Goal: Task Accomplishment & Management: Use online tool/utility

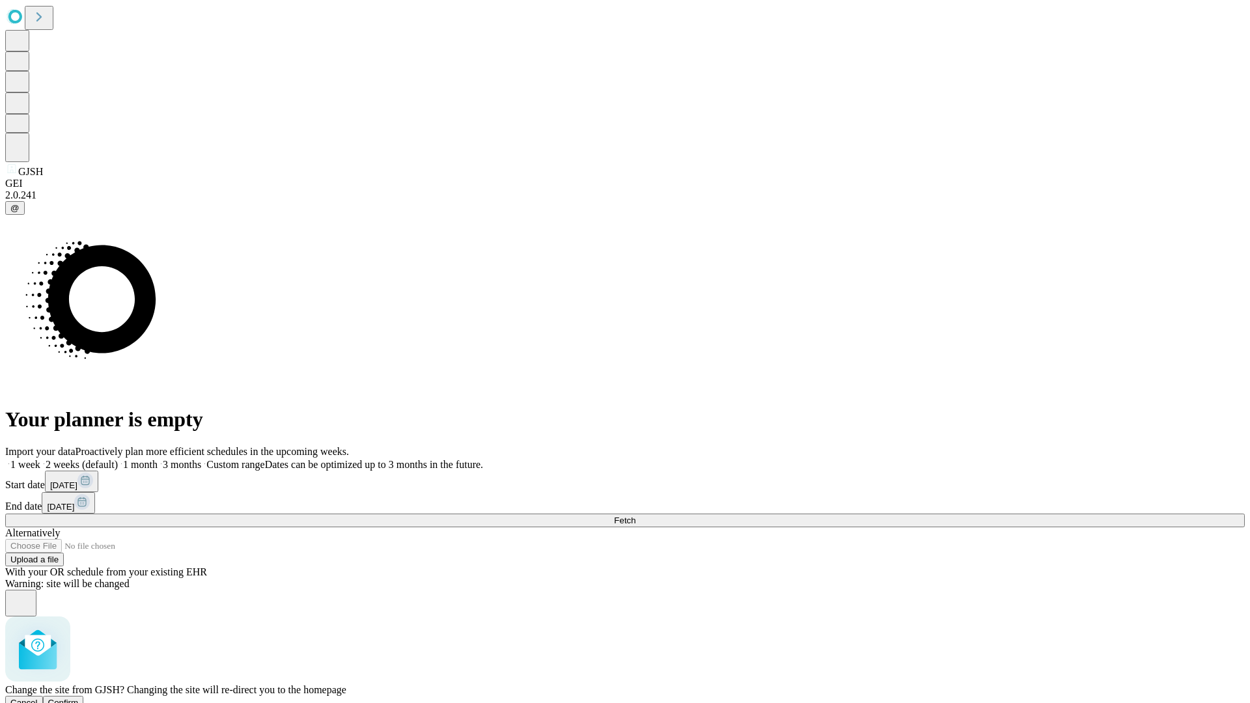
click at [79, 698] on span "Confirm" at bounding box center [63, 703] width 31 height 10
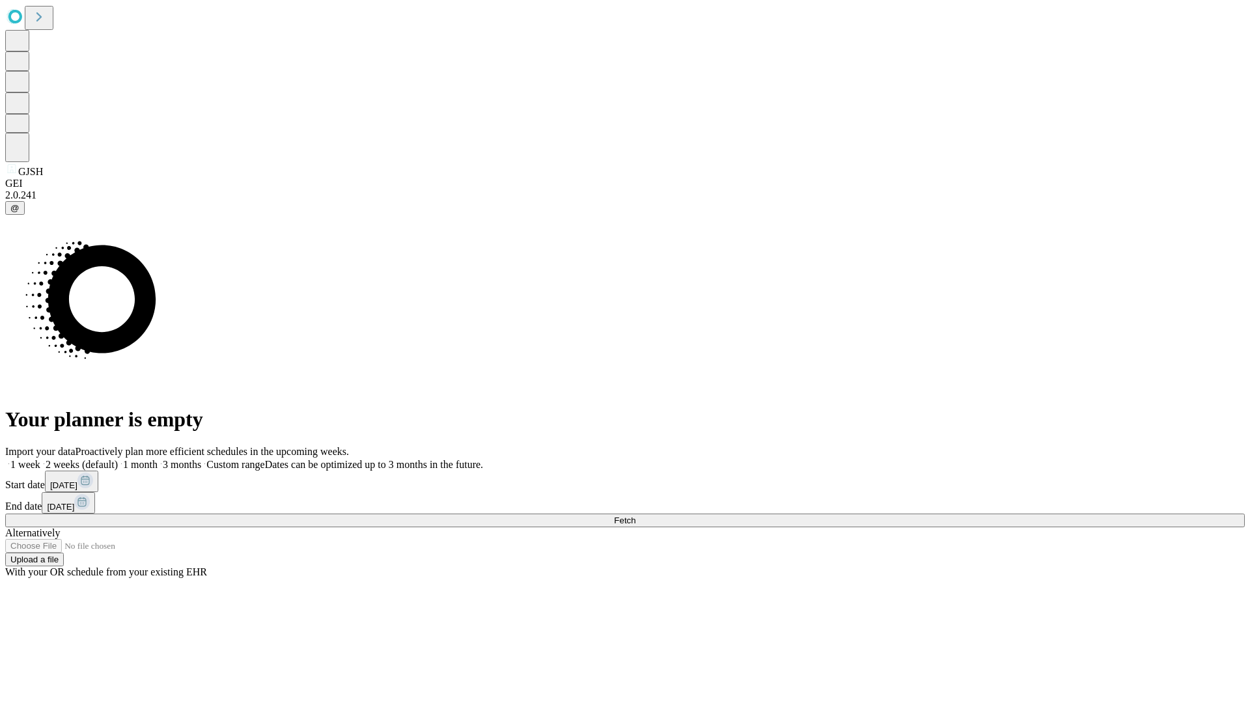
click at [118, 459] on label "2 weeks (default)" at bounding box center [78, 464] width 77 height 11
click at [636, 516] on span "Fetch" at bounding box center [624, 521] width 21 height 10
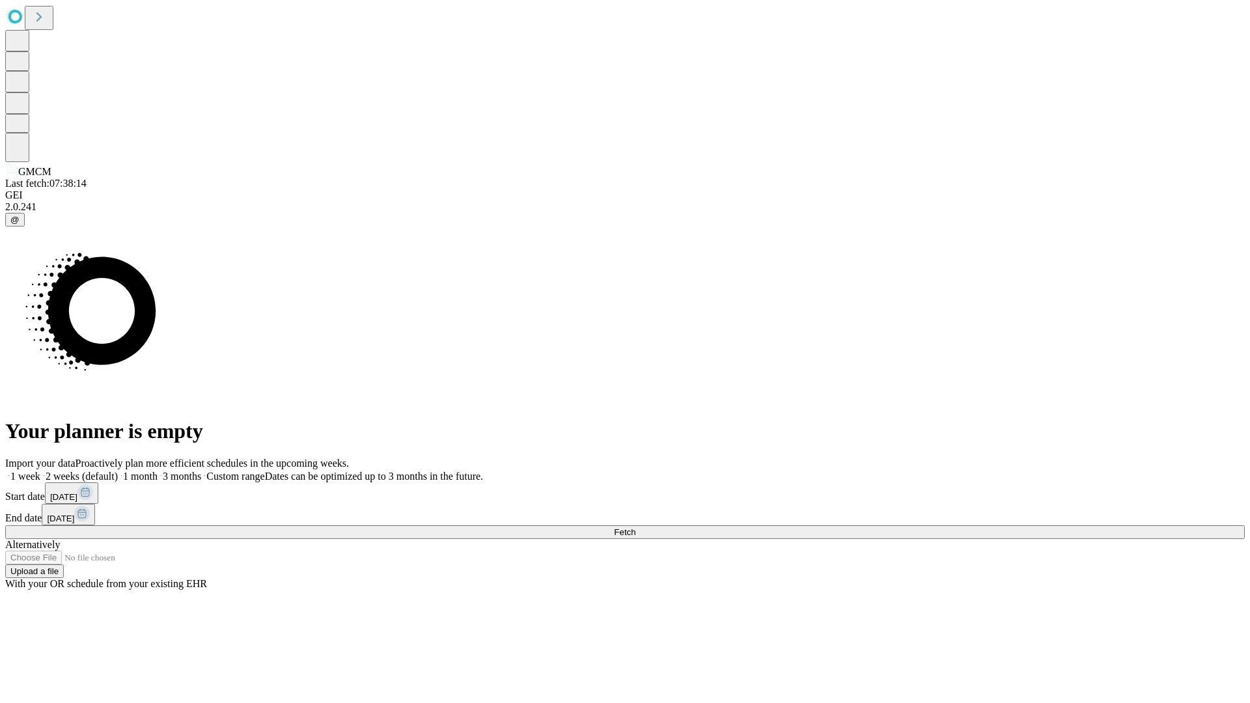
click at [118, 471] on label "2 weeks (default)" at bounding box center [78, 476] width 77 height 11
click at [636, 527] on span "Fetch" at bounding box center [624, 532] width 21 height 10
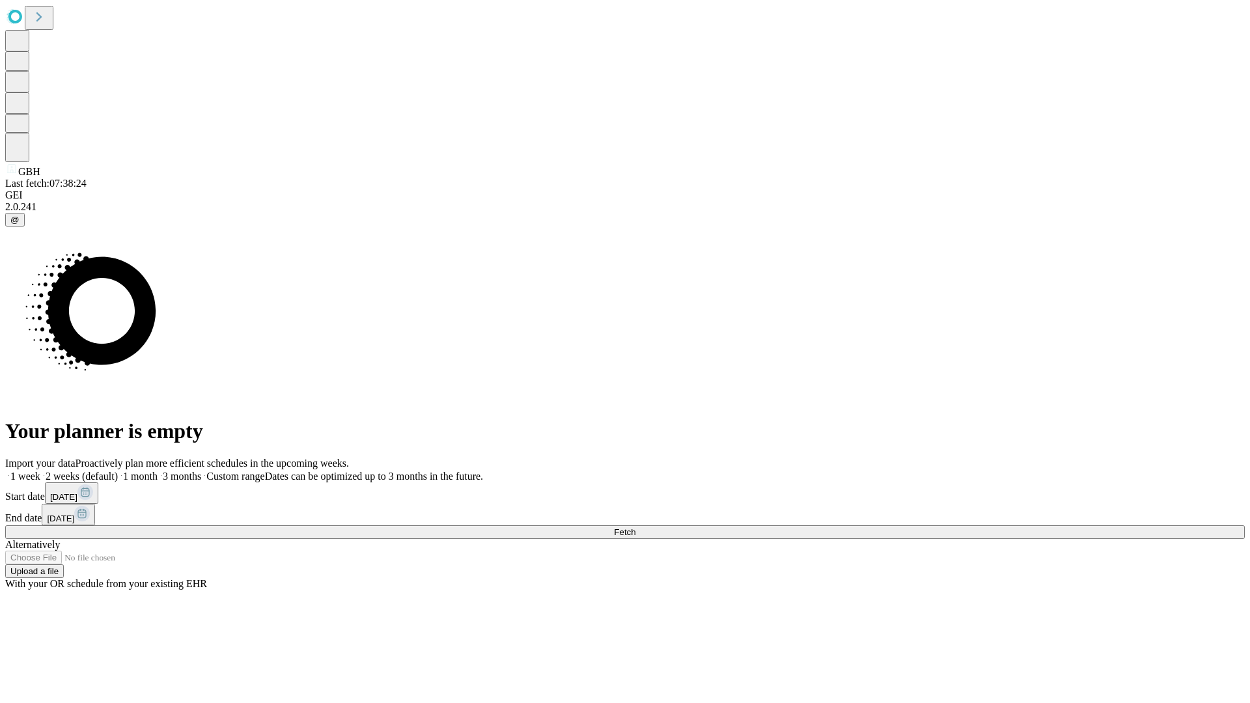
click at [118, 471] on label "2 weeks (default)" at bounding box center [78, 476] width 77 height 11
click at [636, 527] on span "Fetch" at bounding box center [624, 532] width 21 height 10
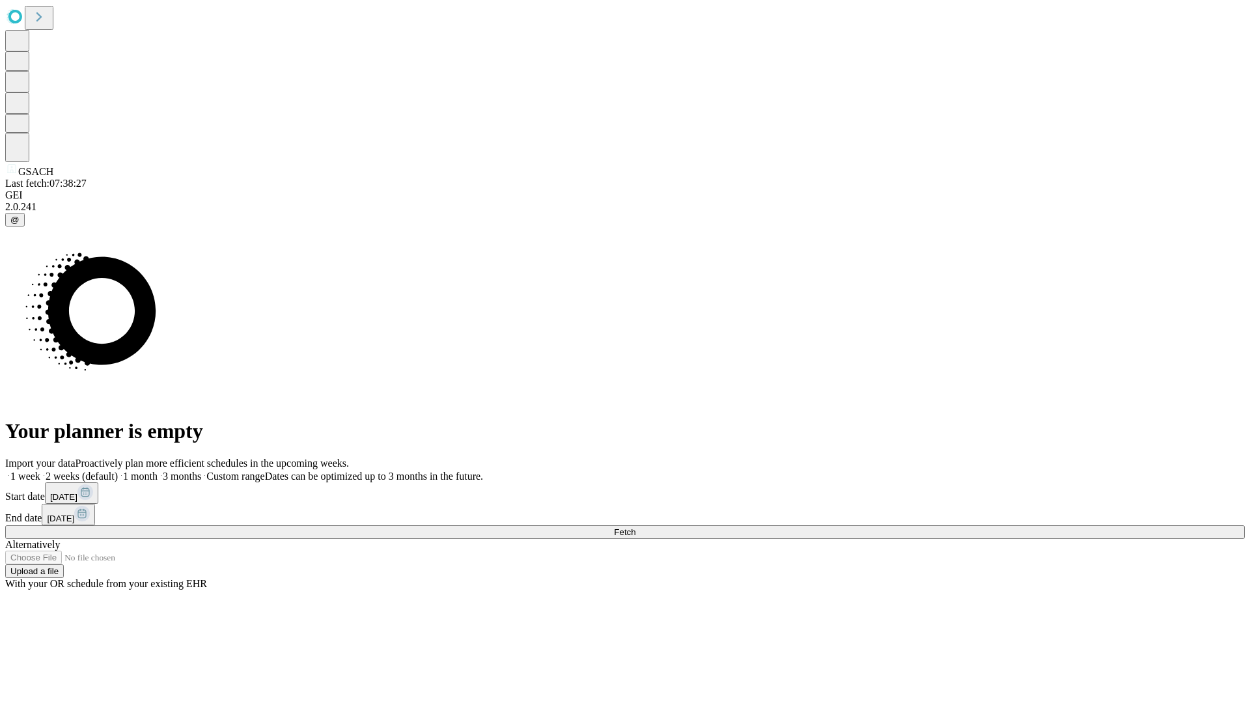
click at [118, 471] on label "2 weeks (default)" at bounding box center [78, 476] width 77 height 11
click at [636, 527] on span "Fetch" at bounding box center [624, 532] width 21 height 10
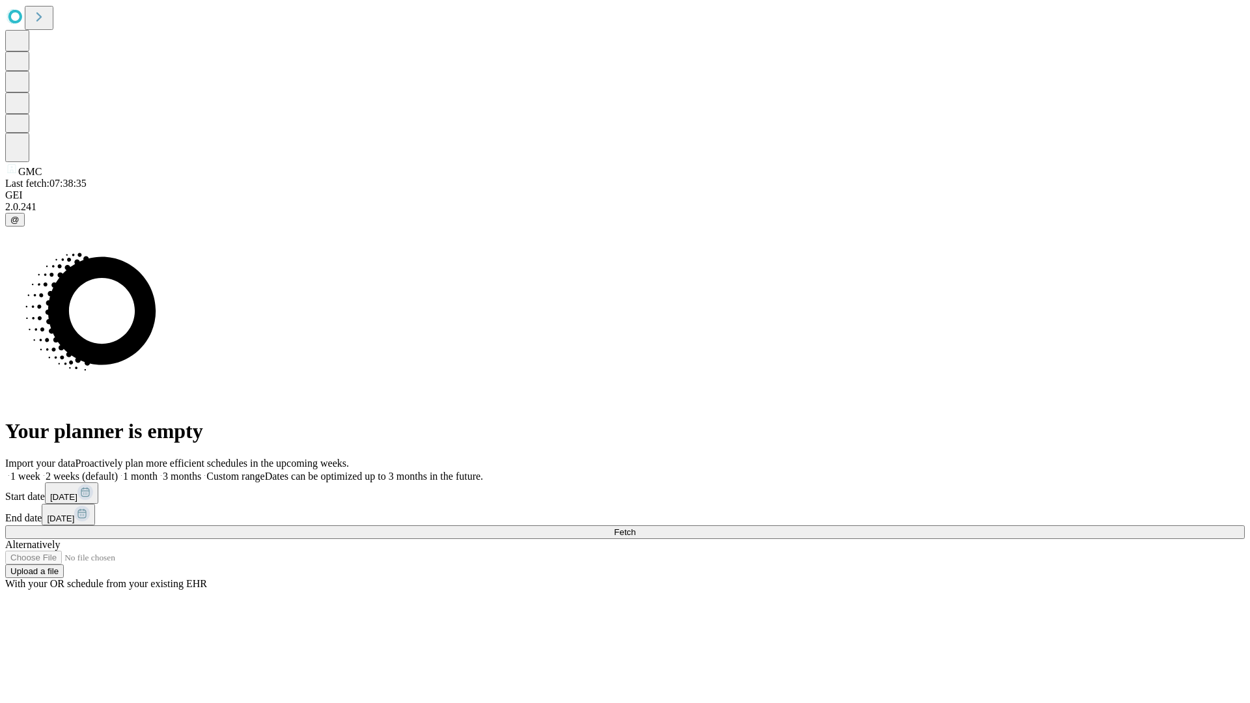
click at [118, 471] on label "2 weeks (default)" at bounding box center [78, 476] width 77 height 11
click at [636, 527] on span "Fetch" at bounding box center [624, 532] width 21 height 10
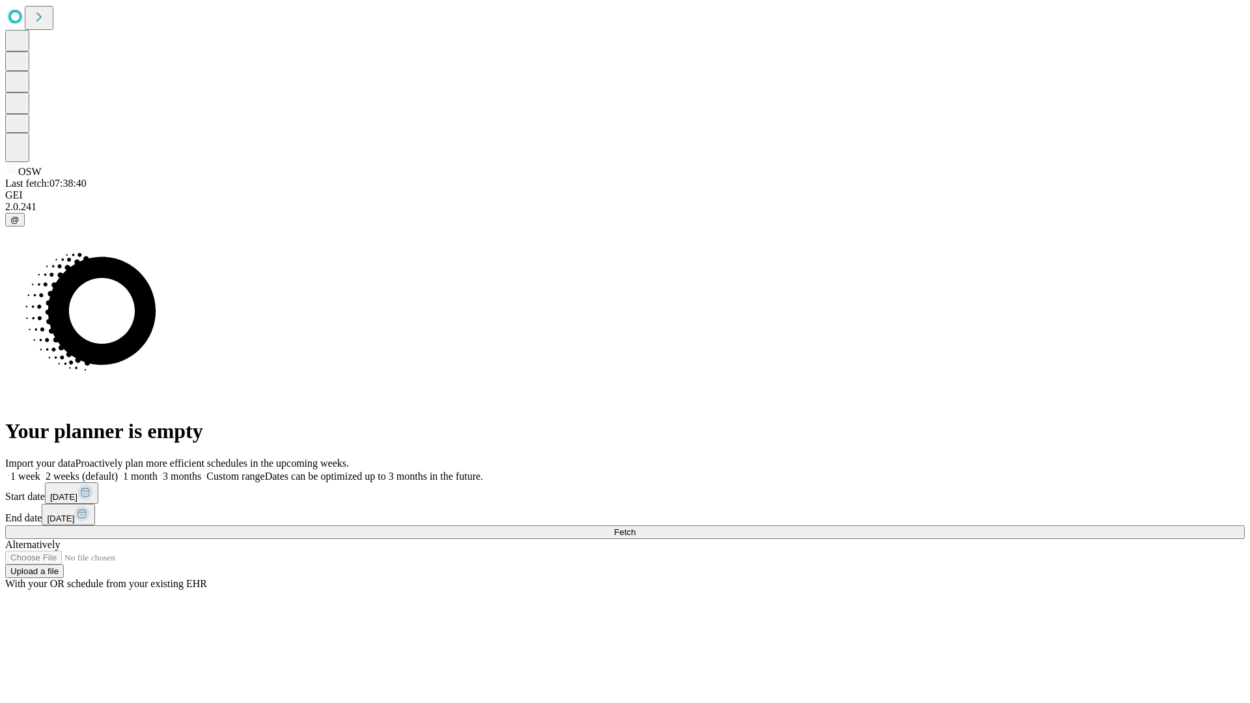
click at [118, 471] on label "2 weeks (default)" at bounding box center [78, 476] width 77 height 11
click at [636, 527] on span "Fetch" at bounding box center [624, 532] width 21 height 10
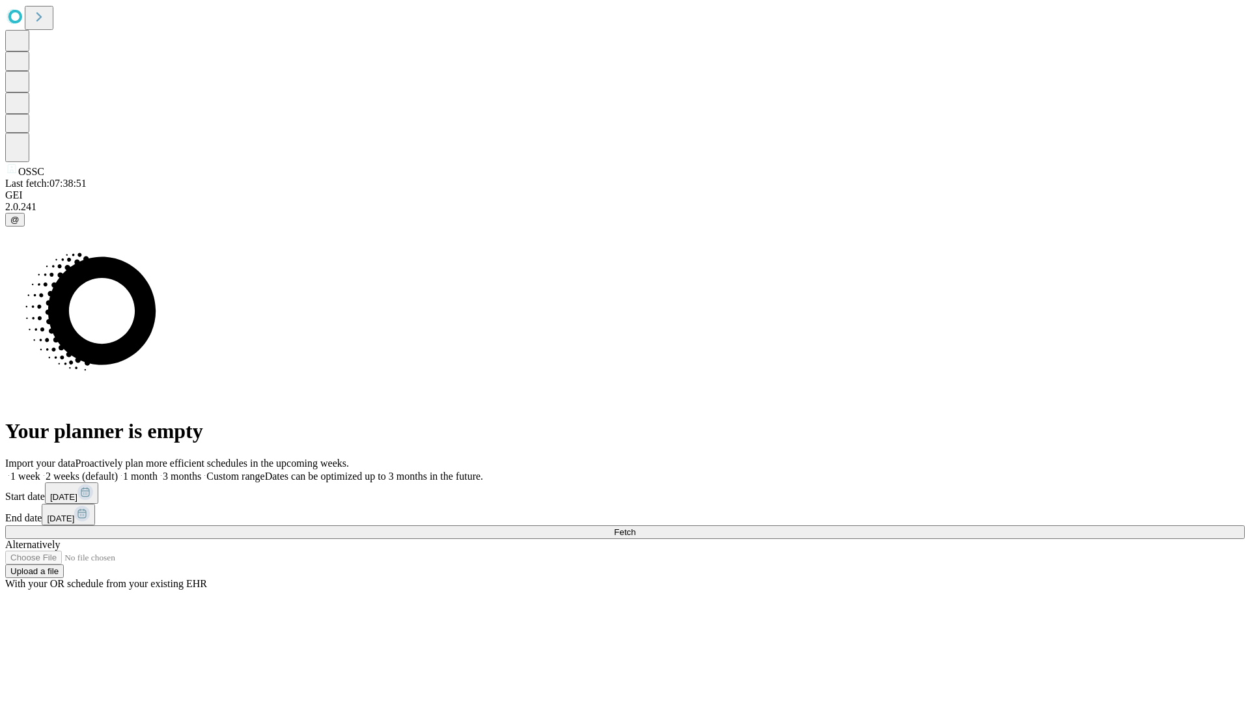
click at [636, 527] on span "Fetch" at bounding box center [624, 532] width 21 height 10
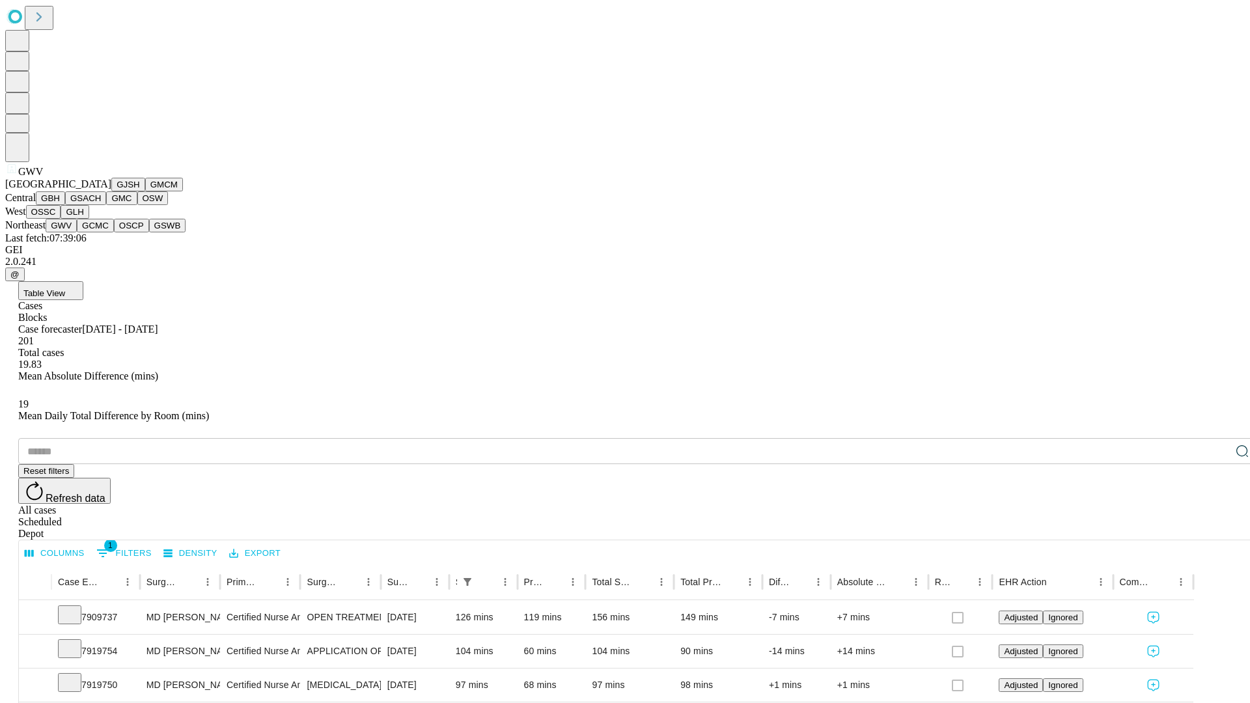
click at [101, 232] on button "GCMC" at bounding box center [95, 226] width 37 height 14
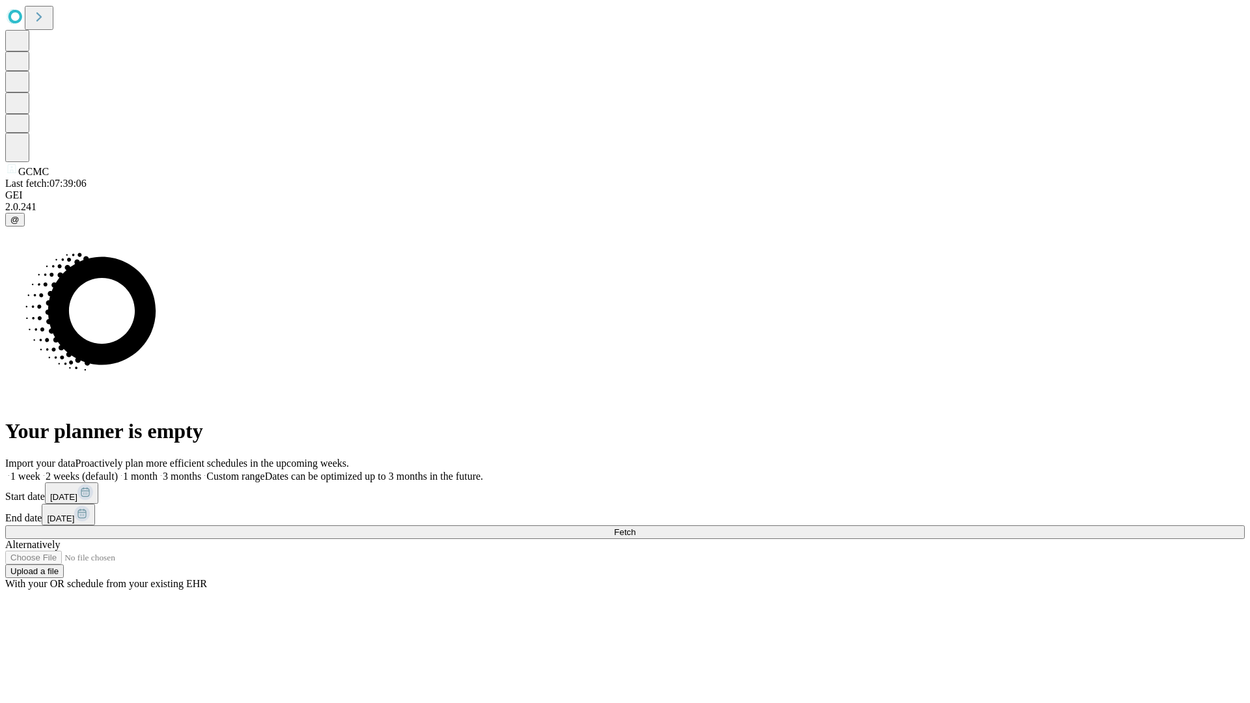
click at [118, 471] on label "2 weeks (default)" at bounding box center [78, 476] width 77 height 11
click at [636, 527] on span "Fetch" at bounding box center [624, 532] width 21 height 10
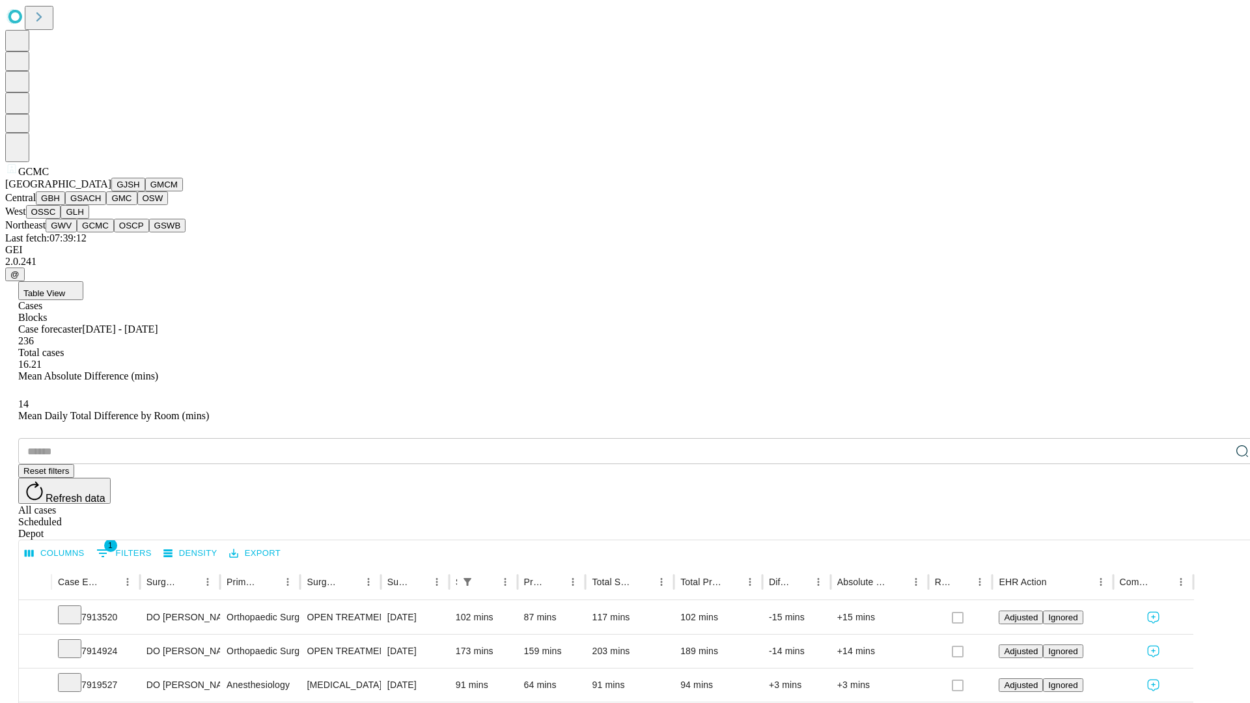
click at [114, 232] on button "OSCP" at bounding box center [131, 226] width 35 height 14
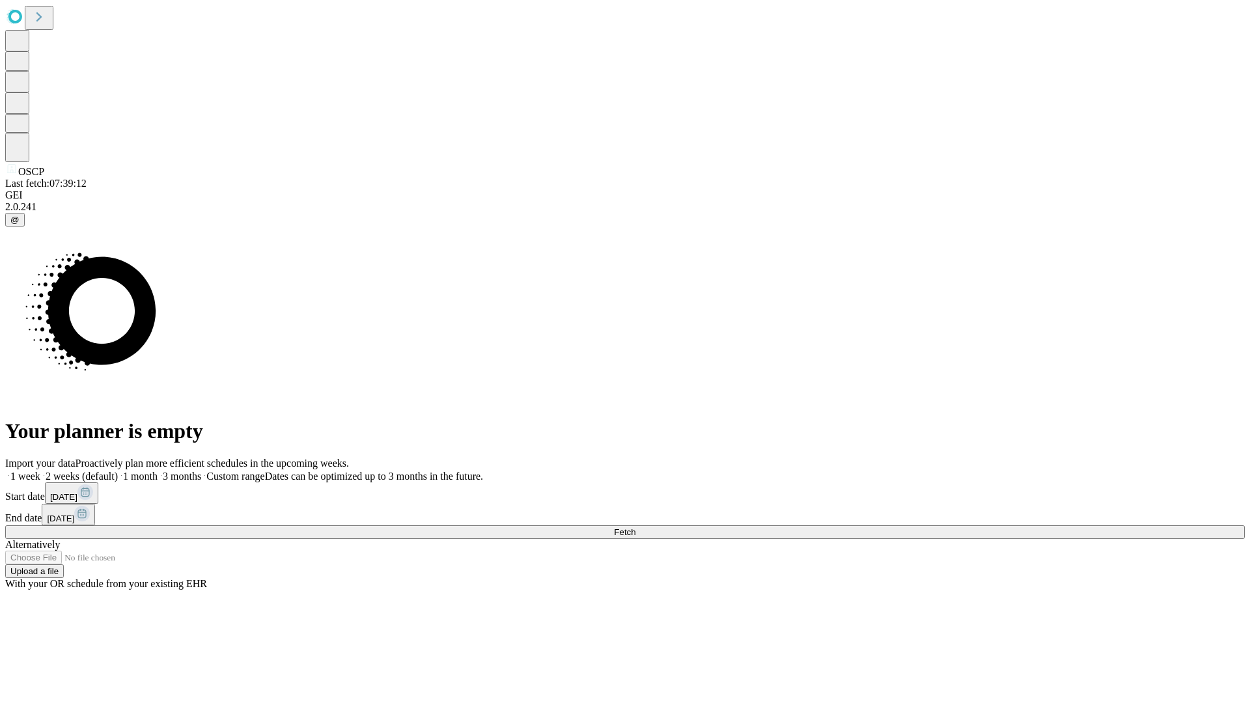
click at [118, 471] on label "2 weeks (default)" at bounding box center [78, 476] width 77 height 11
click at [636, 527] on span "Fetch" at bounding box center [624, 532] width 21 height 10
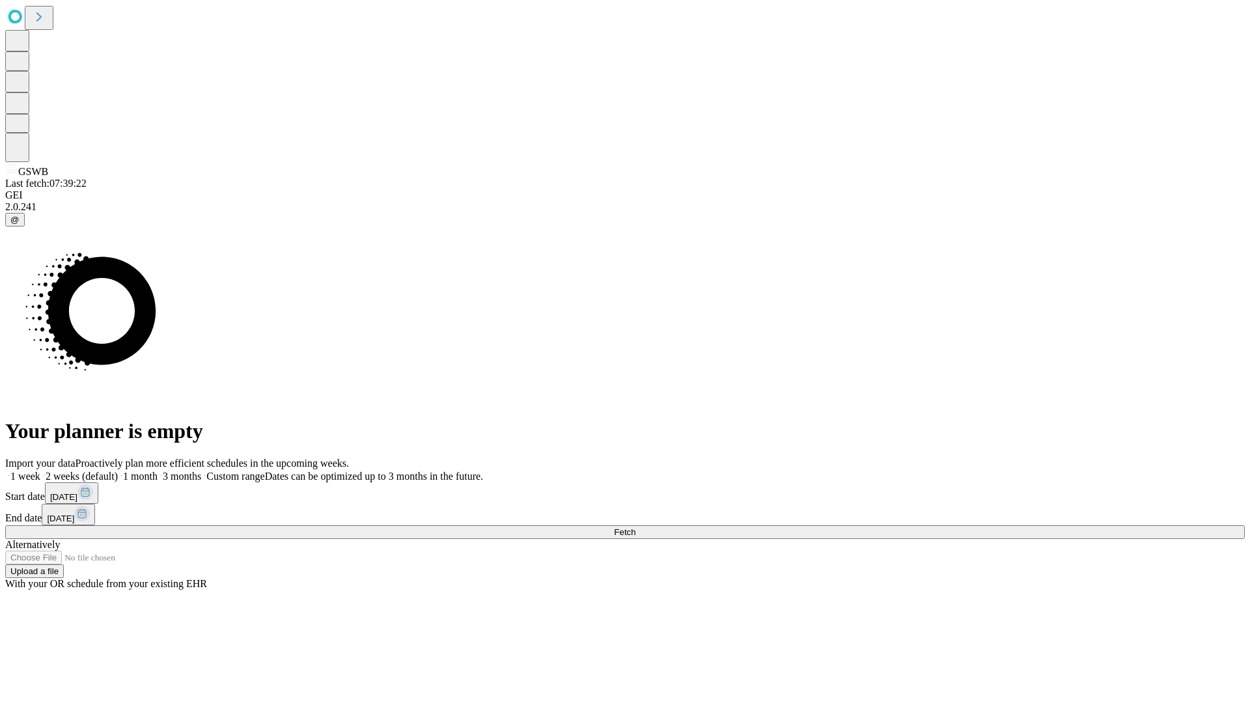
click at [118, 471] on label "2 weeks (default)" at bounding box center [78, 476] width 77 height 11
click at [636, 527] on span "Fetch" at bounding box center [624, 532] width 21 height 10
